Goal: Find contact information

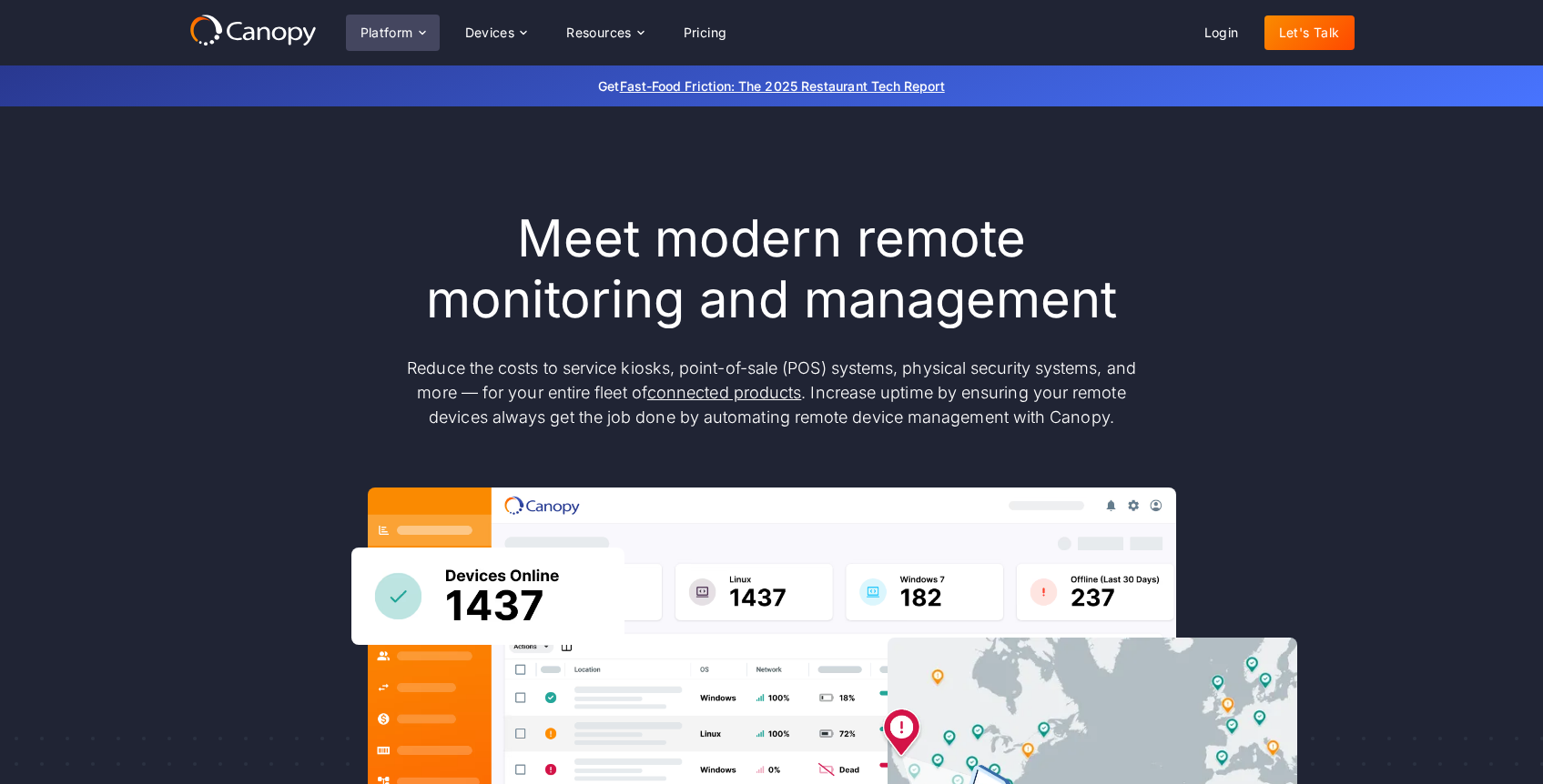
click at [425, 29] on icon at bounding box center [421, 32] width 14 height 14
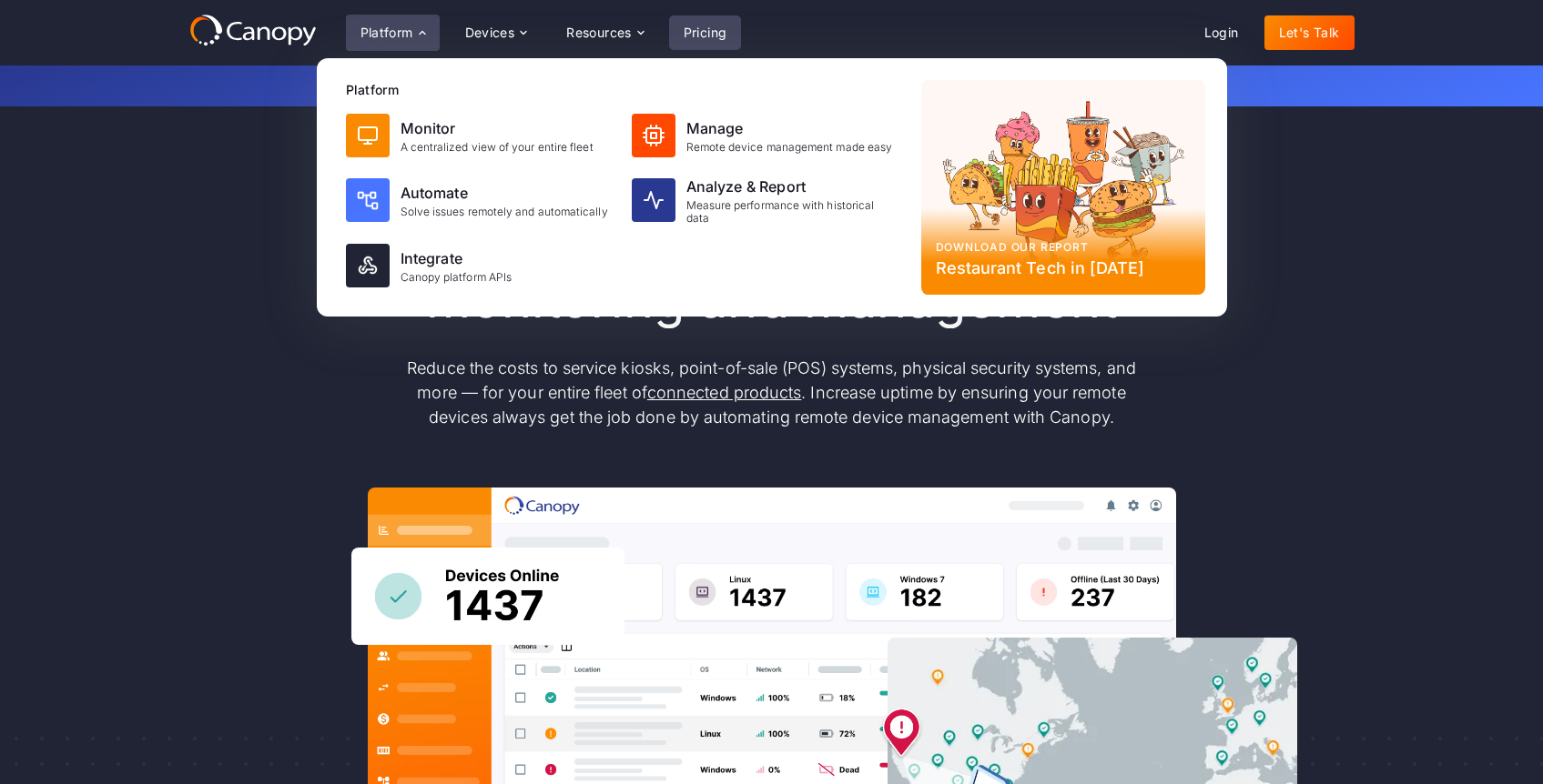
click at [687, 33] on link "Pricing" at bounding box center [705, 32] width 73 height 35
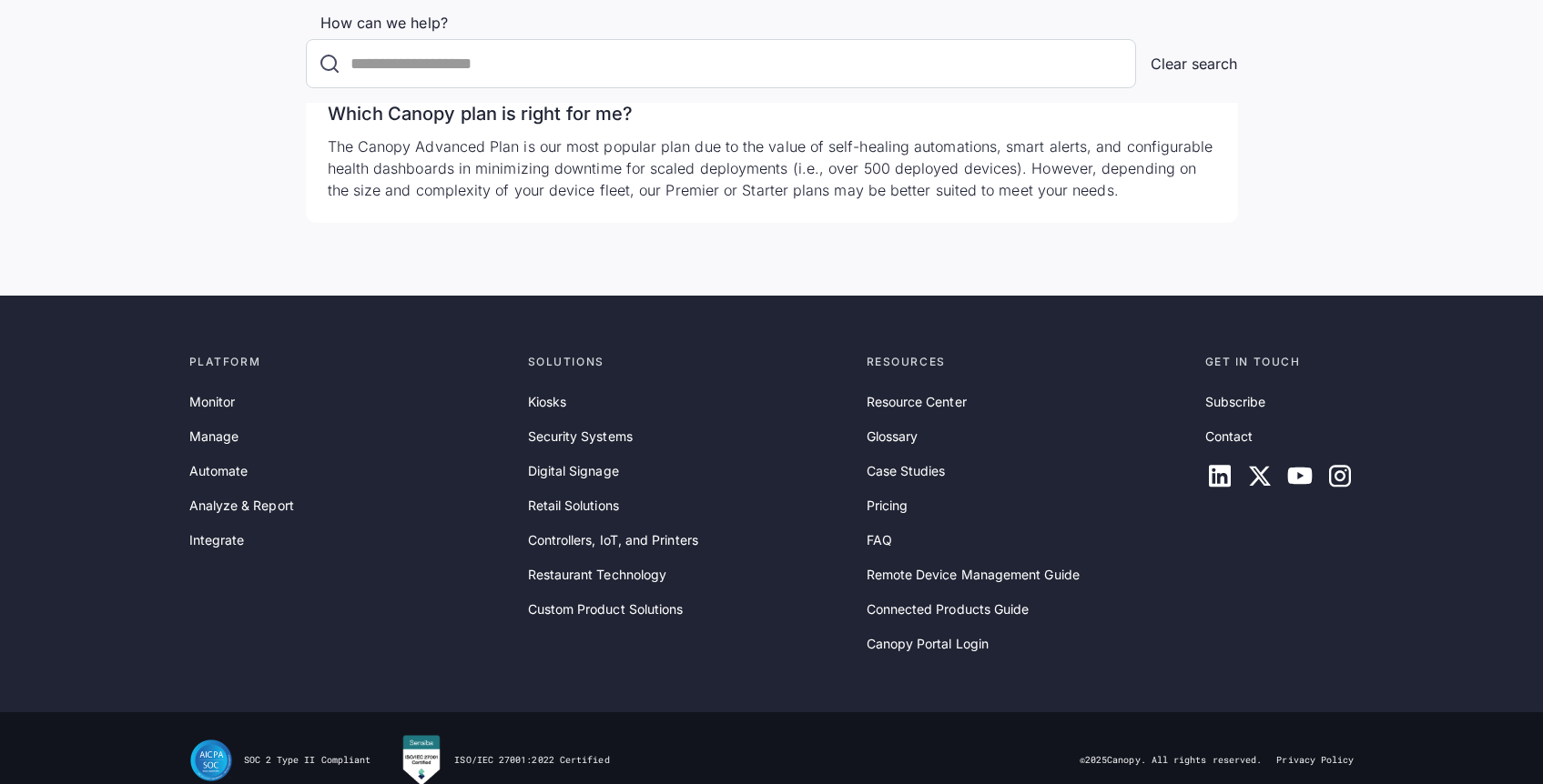
scroll to position [5833, 0]
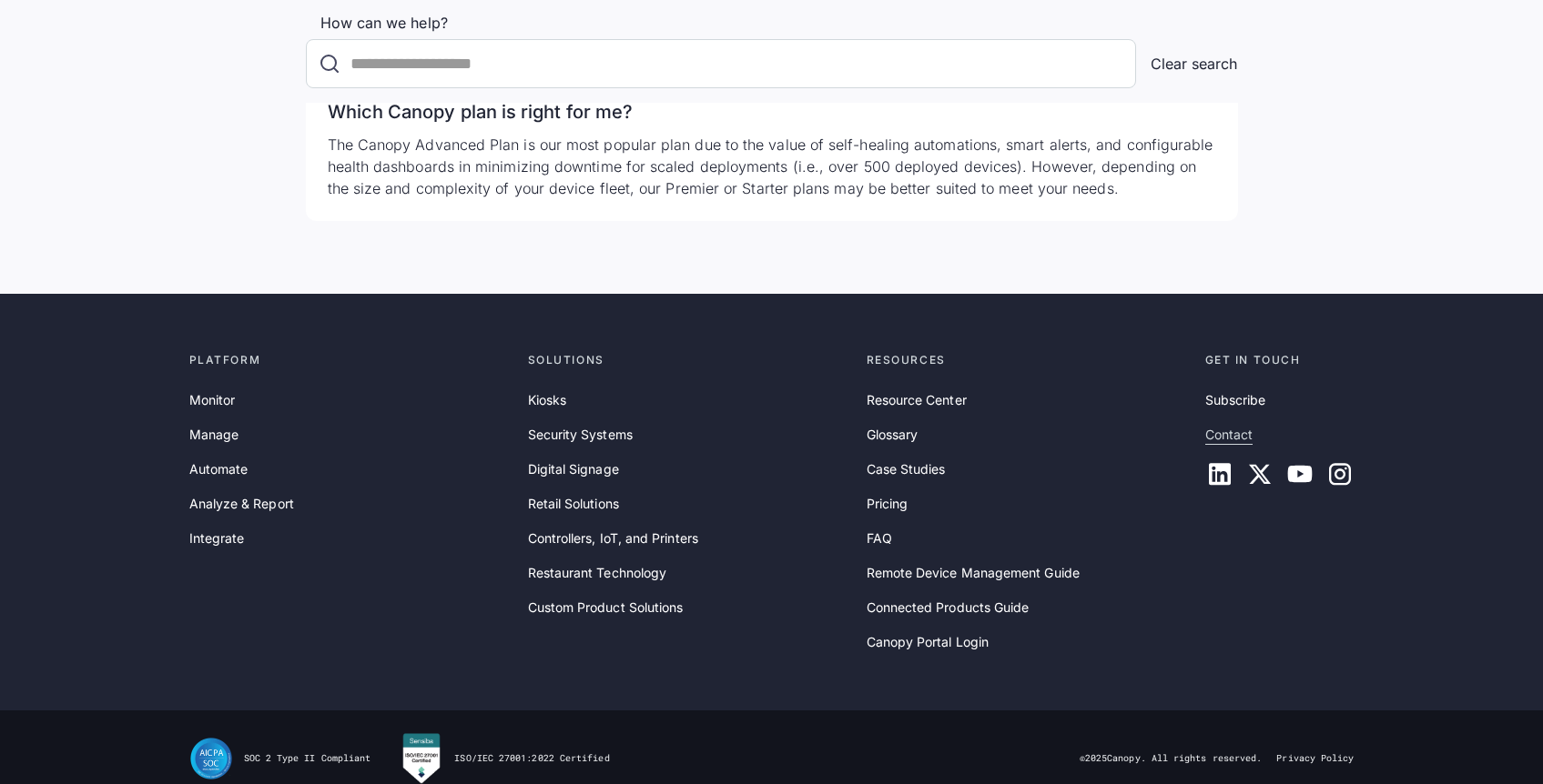
click at [1242, 425] on link "Contact" at bounding box center [1228, 435] width 48 height 20
